Goal: Information Seeking & Learning: Learn about a topic

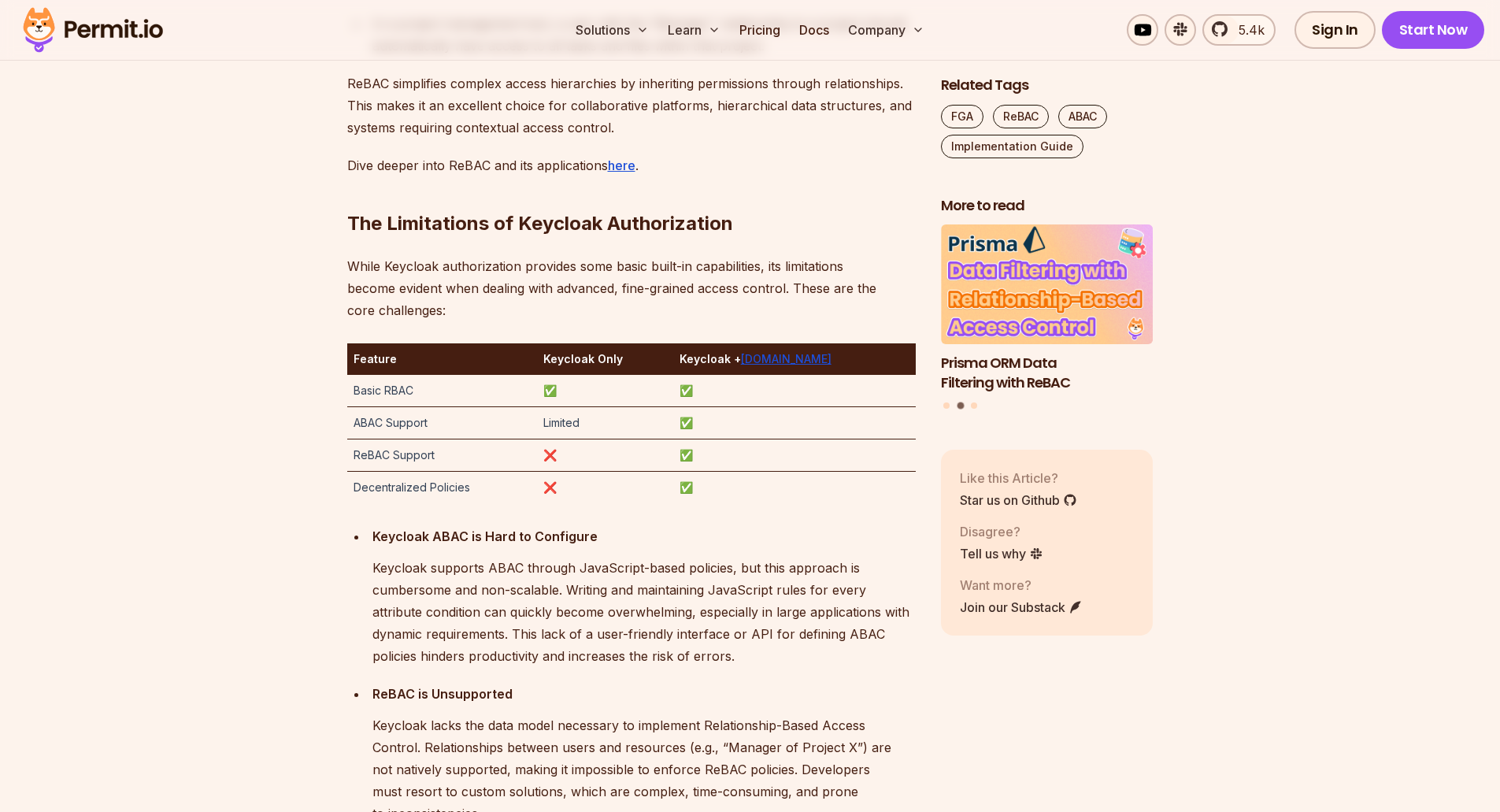
scroll to position [2520, 0]
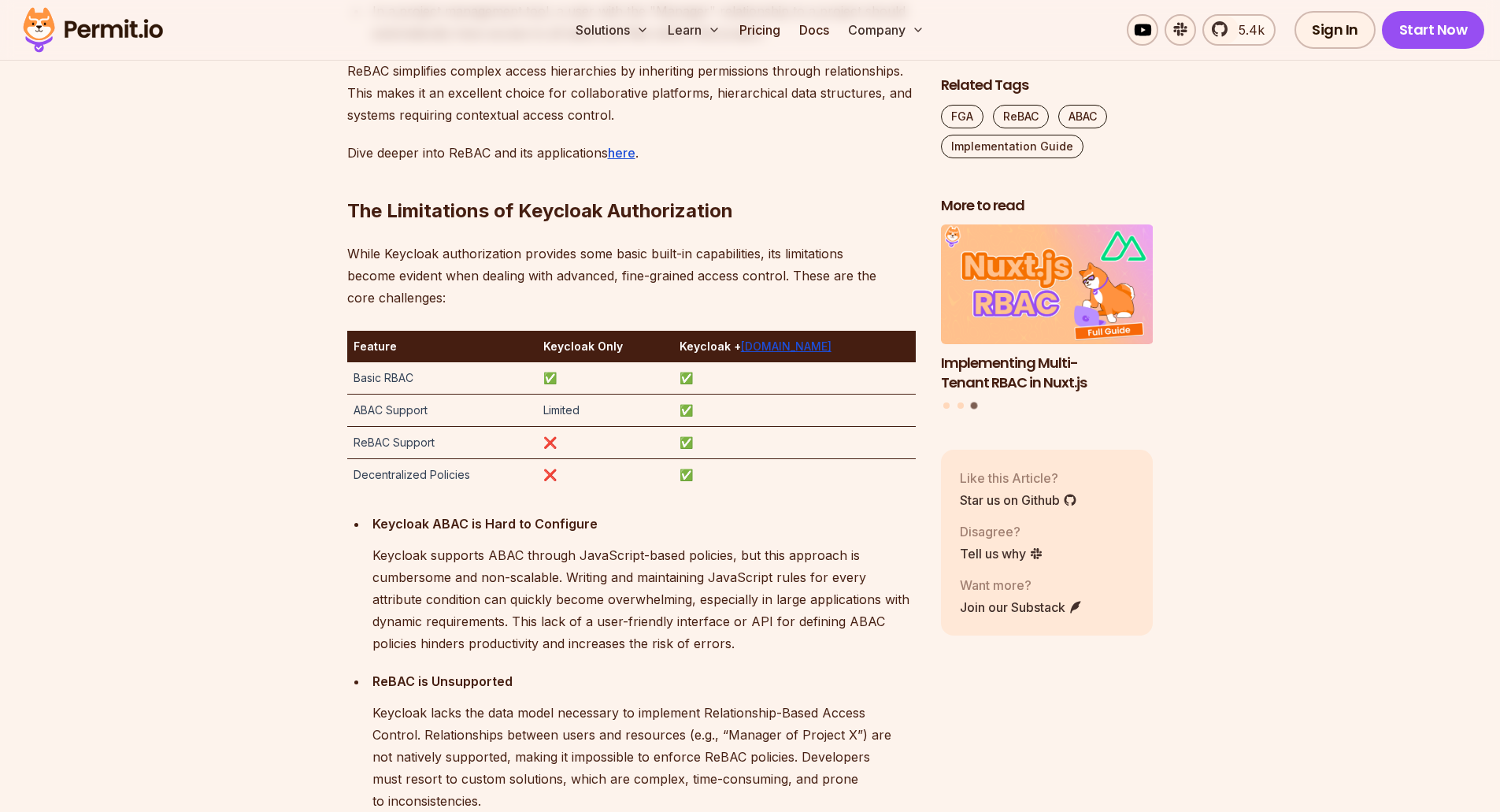
click at [449, 474] on td "Decentralized Policies" at bounding box center [442, 475] width 190 height 32
click at [636, 483] on td "❌" at bounding box center [604, 475] width 135 height 32
click at [415, 409] on td "ABAC Support" at bounding box center [442, 410] width 190 height 32
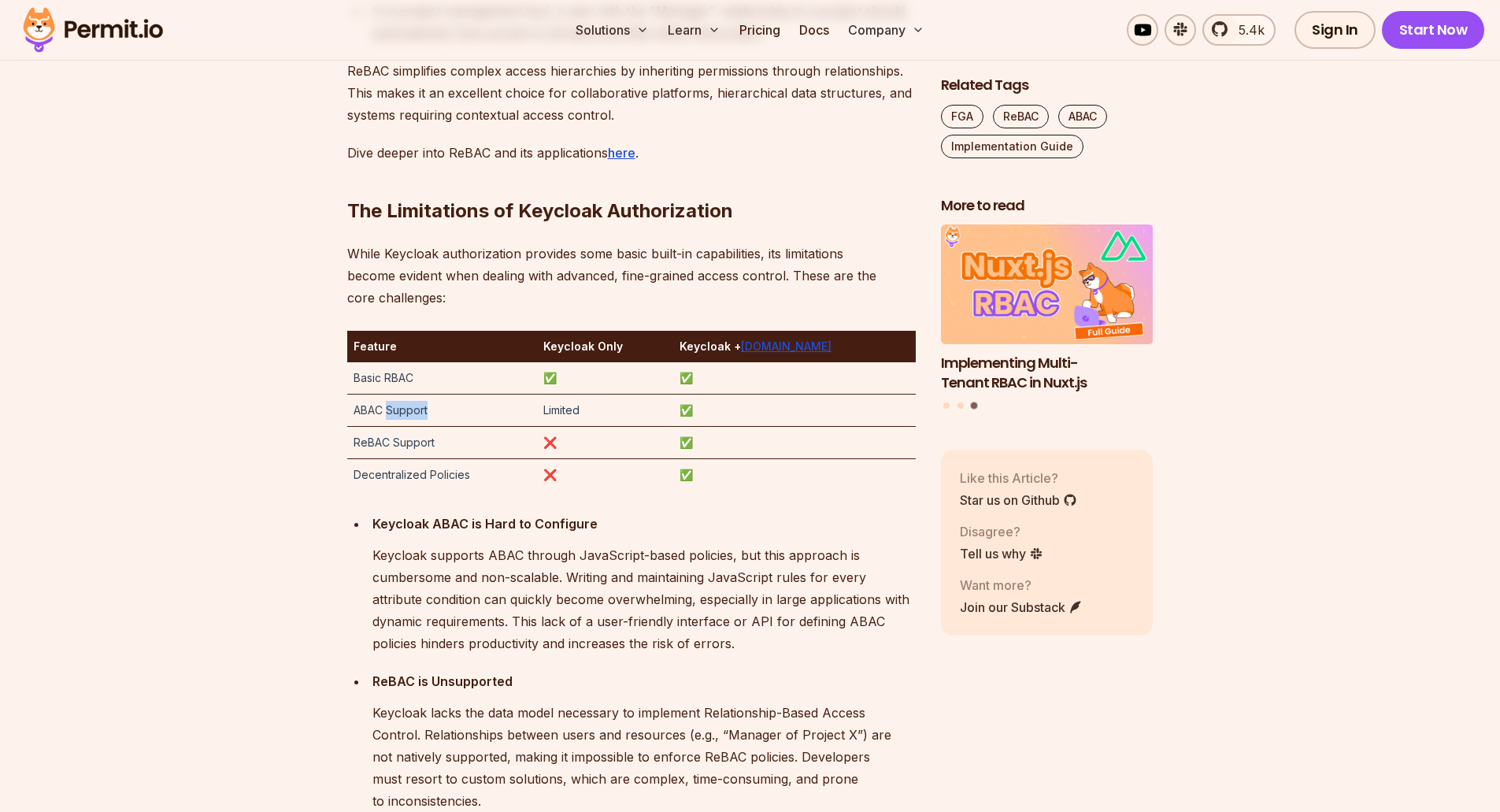
click at [415, 409] on td "ABAC Support" at bounding box center [442, 410] width 190 height 32
click at [495, 398] on td "ABAC Support" at bounding box center [442, 410] width 190 height 32
drag, startPoint x: 548, startPoint y: 410, endPoint x: 711, endPoint y: 416, distance: 163.1
click at [708, 414] on tr "ABAC Support Limited ✅" at bounding box center [632, 410] width 568 height 32
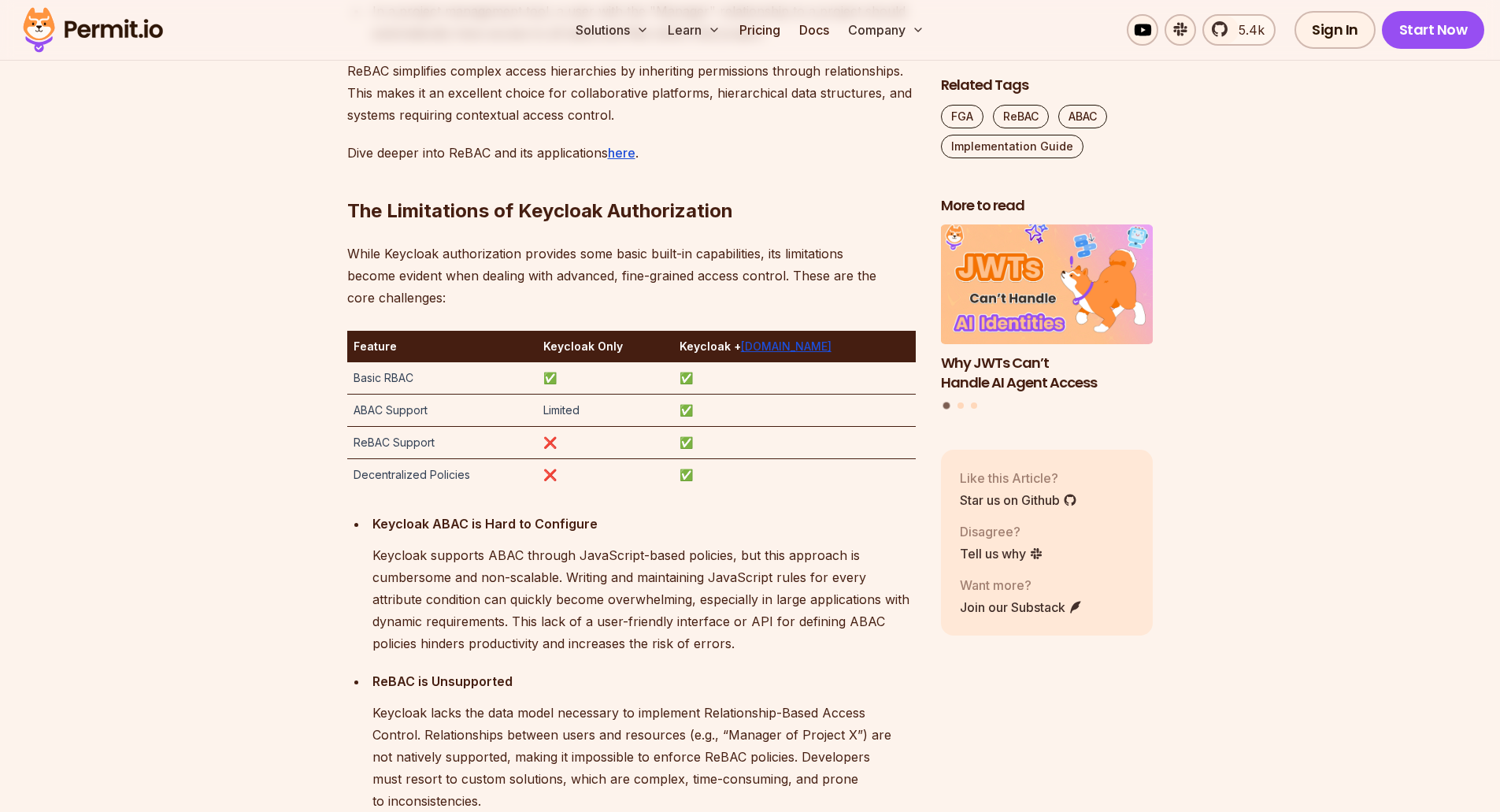
click at [711, 416] on td "✅" at bounding box center [795, 410] width 243 height 32
click at [564, 410] on td "Limited" at bounding box center [604, 410] width 135 height 32
click at [402, 378] on td "Basic RBAC" at bounding box center [442, 378] width 190 height 32
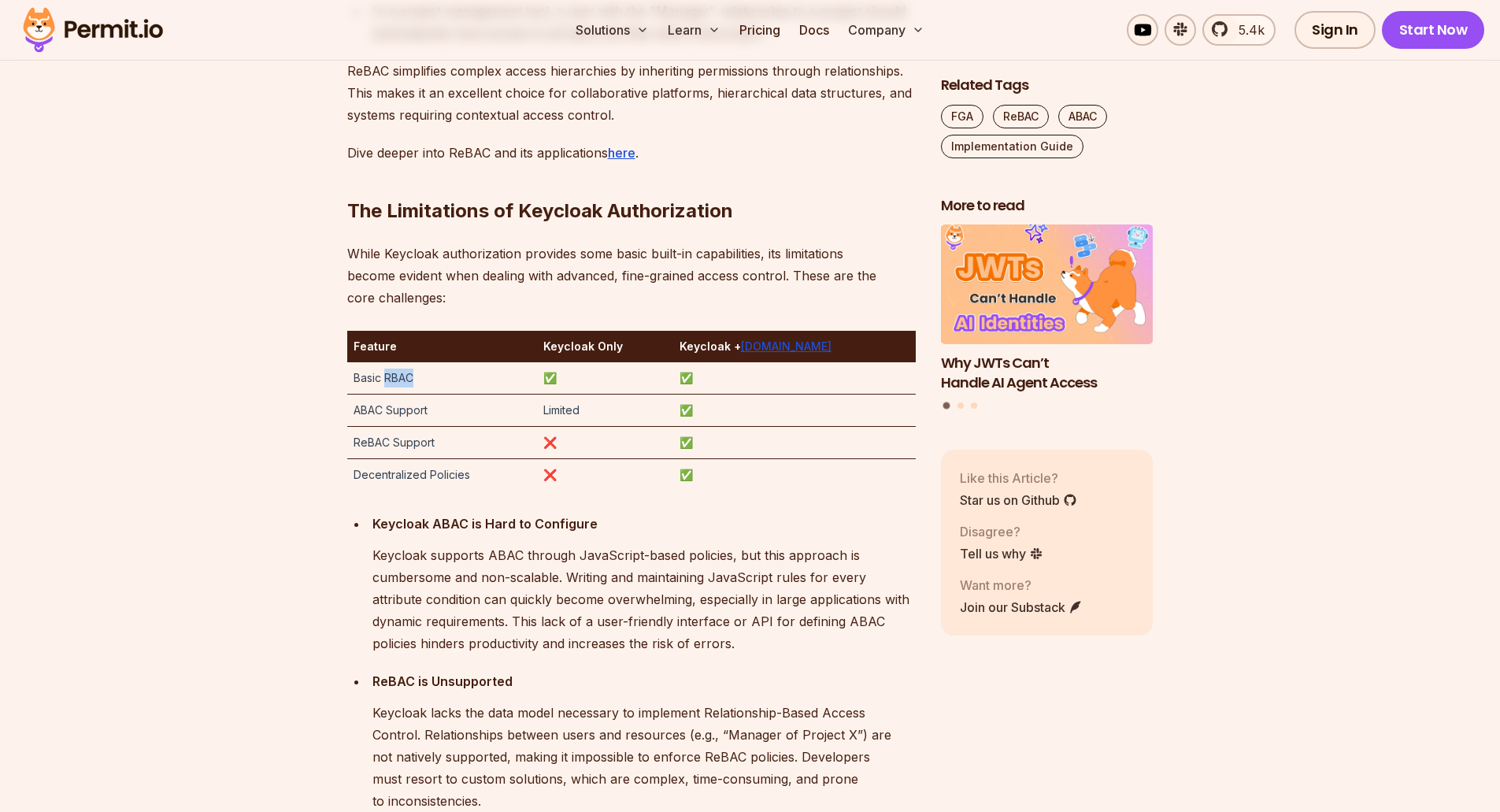
click at [402, 378] on td "Basic RBAC" at bounding box center [442, 378] width 190 height 32
click at [364, 415] on td "ABAC Support" at bounding box center [442, 410] width 190 height 32
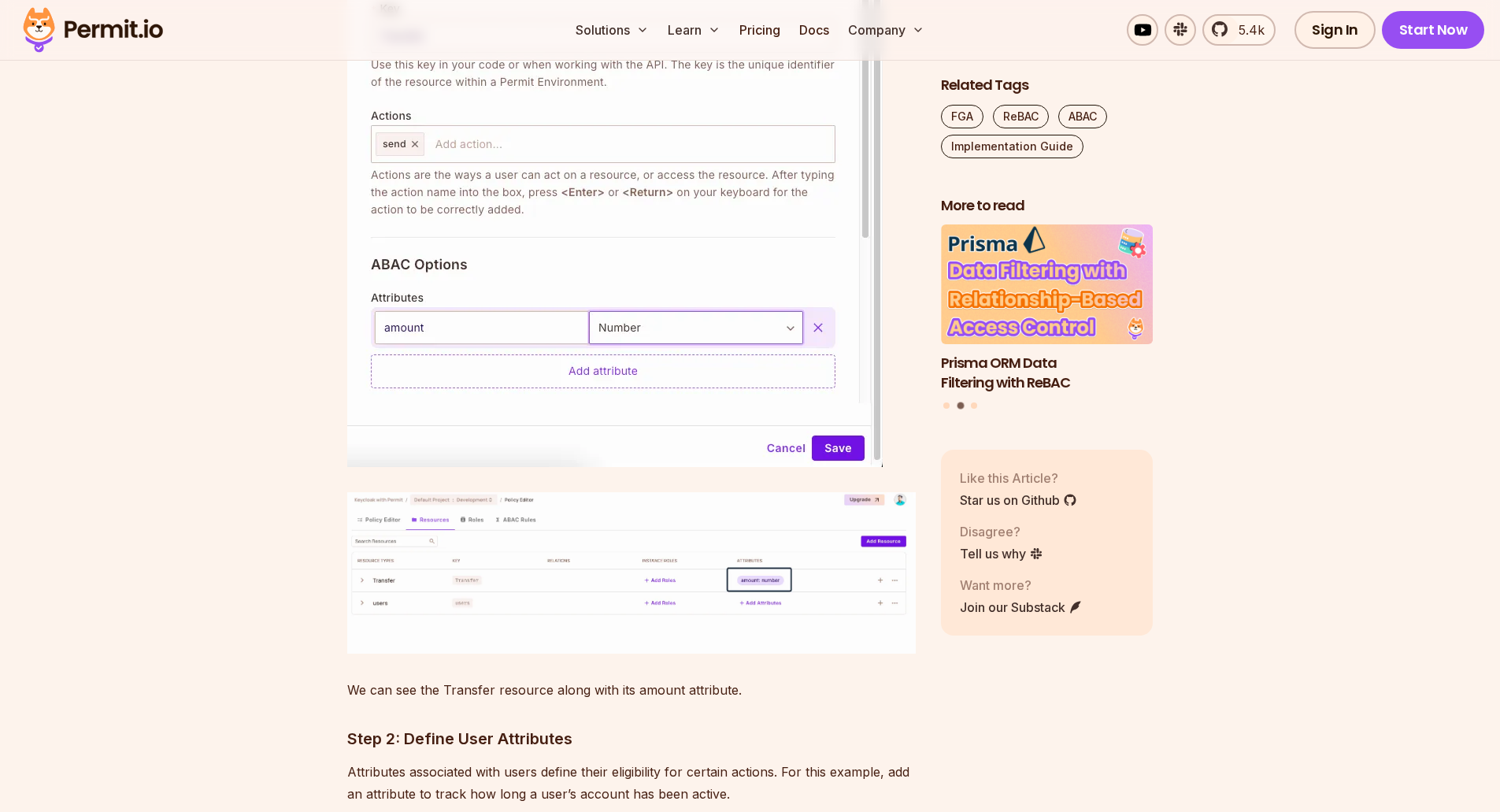
scroll to position [4489, 0]
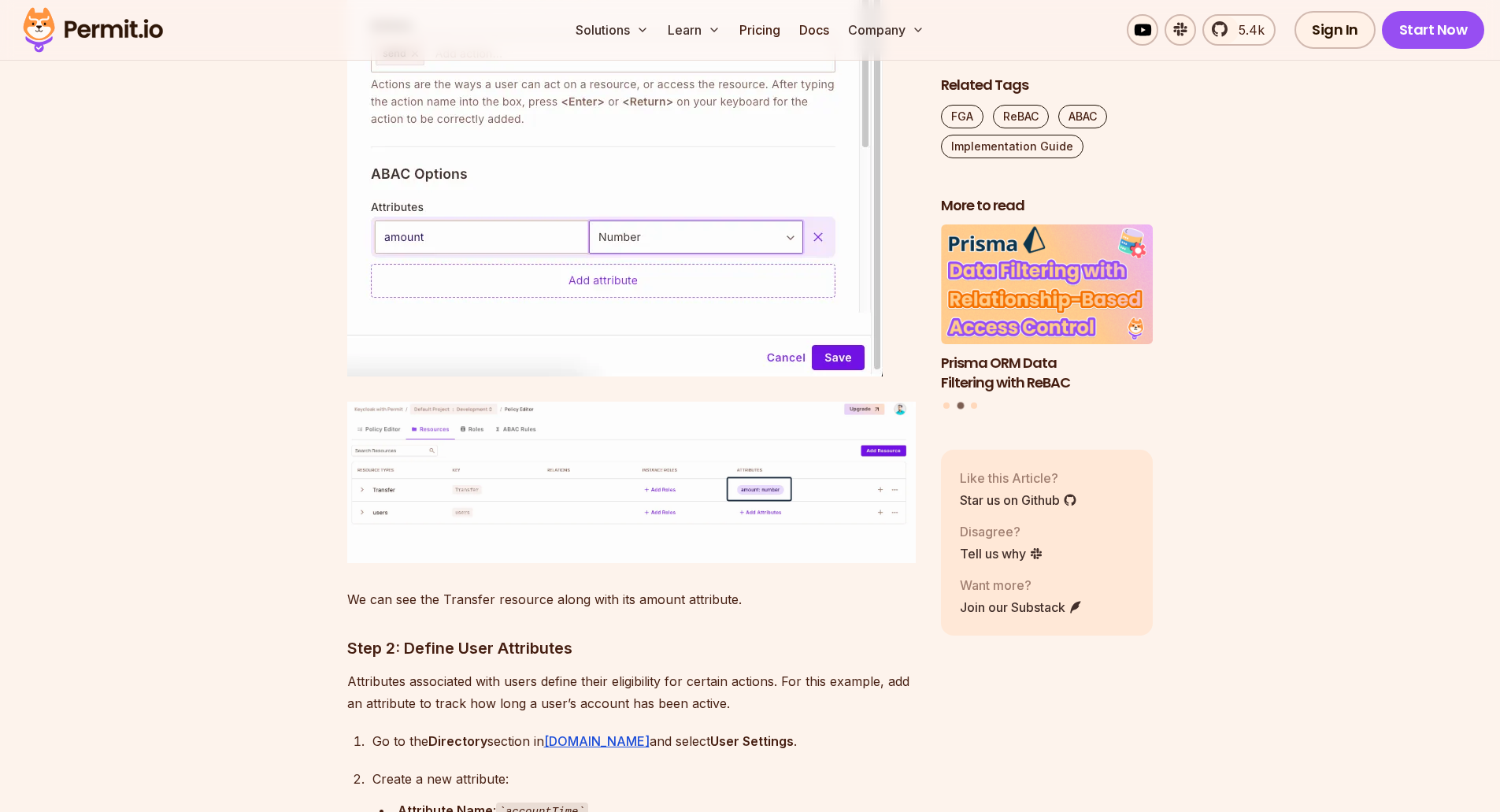
click at [461, 469] on img at bounding box center [632, 483] width 568 height 162
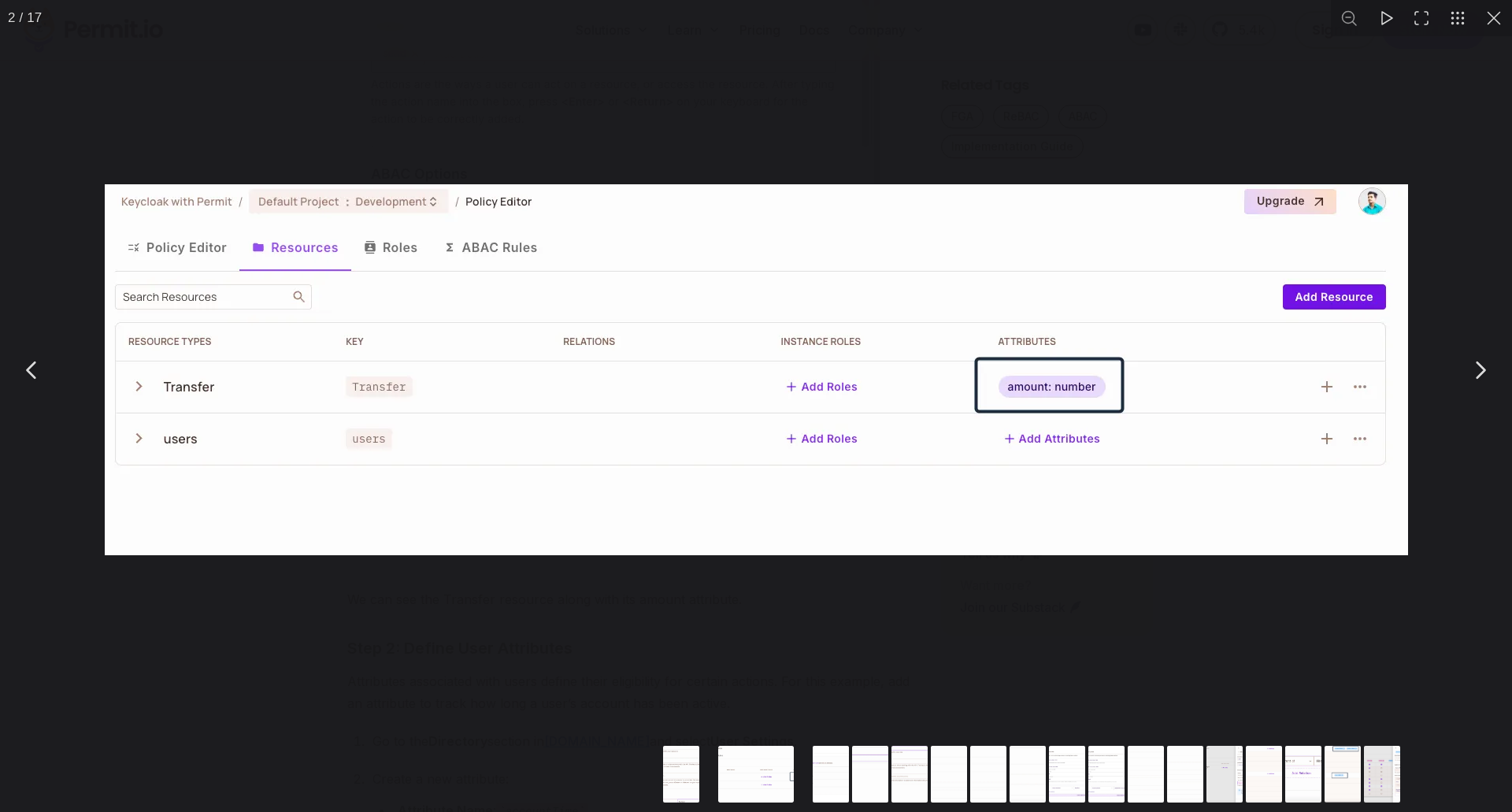
click at [581, 571] on div "You can close this modal content with the ESC key" at bounding box center [756, 370] width 1512 height 739
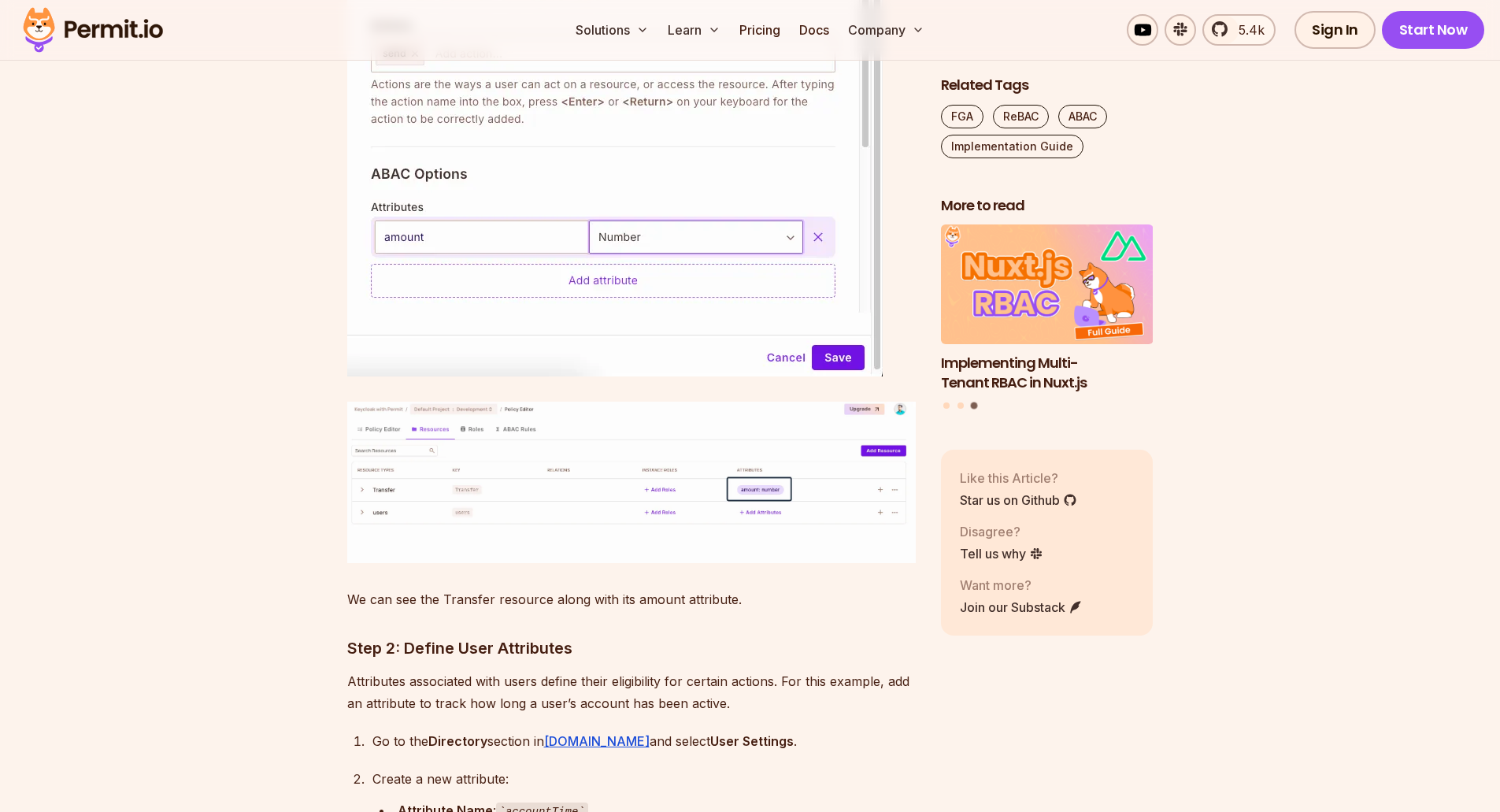
click at [771, 478] on img at bounding box center [632, 483] width 568 height 162
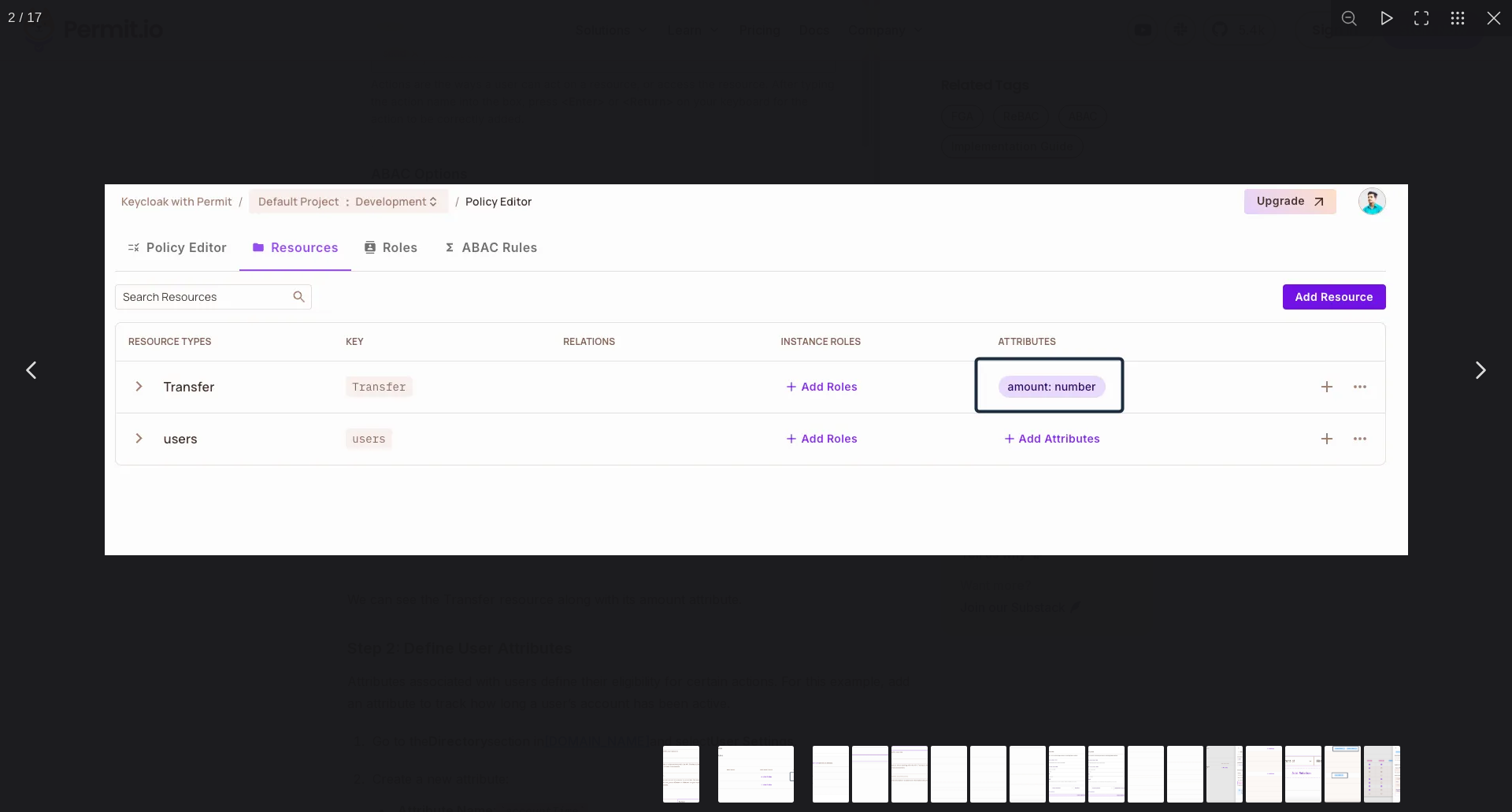
click at [652, 583] on div "You can close this modal content with the ESC key" at bounding box center [756, 370] width 1512 height 739
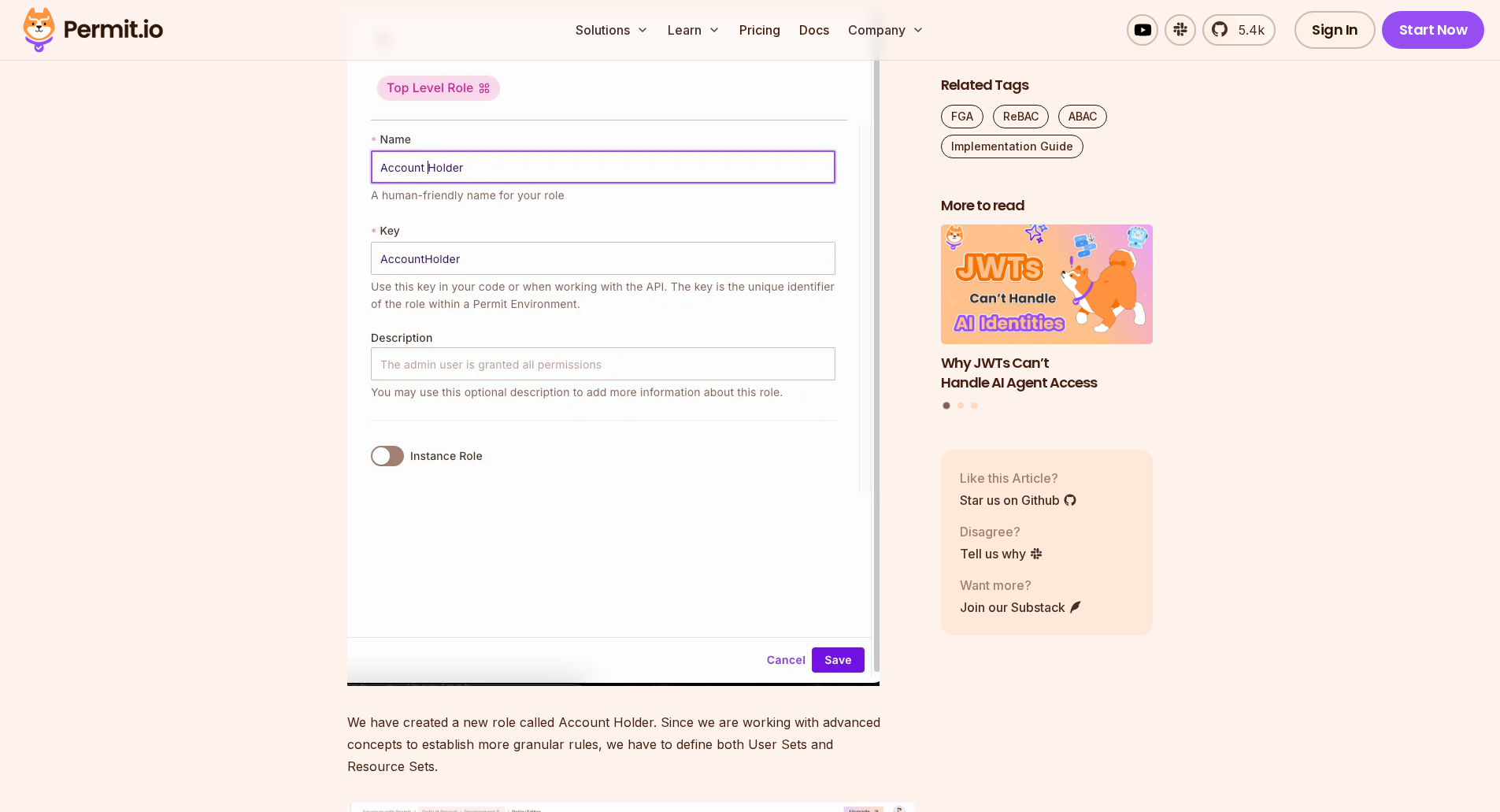
scroll to position [6536, 0]
